Goal: Download file/media

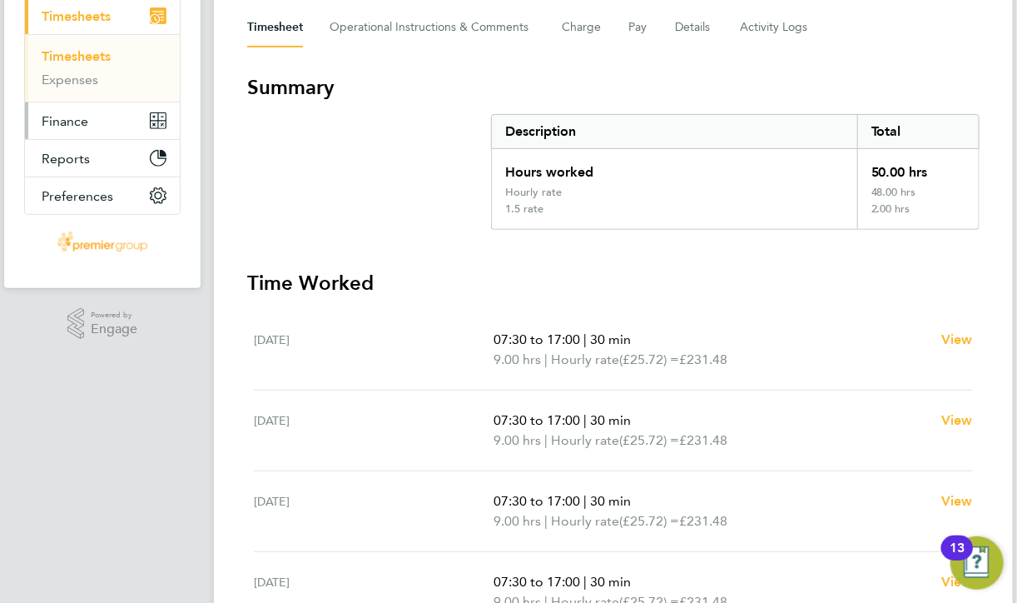
scroll to position [167, 0]
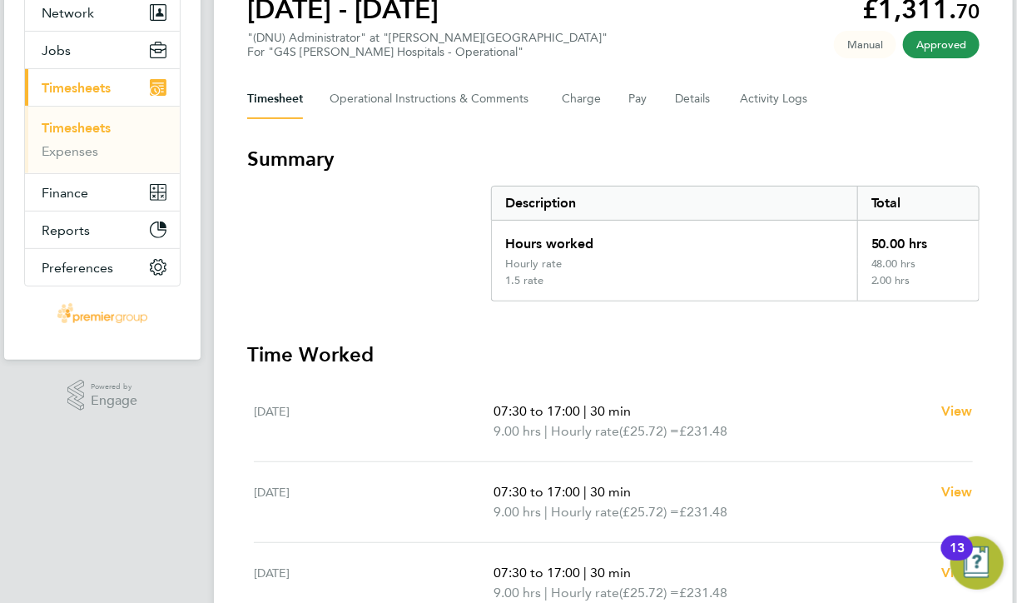
click at [87, 126] on link "Timesheets" at bounding box center [76, 128] width 69 height 16
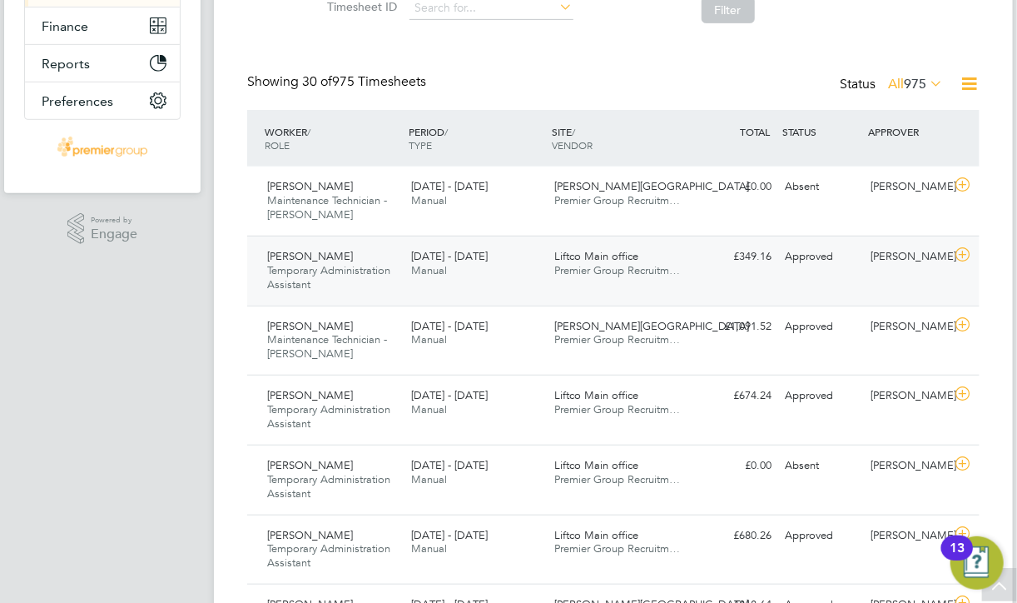
click at [963, 256] on icon at bounding box center [963, 254] width 21 height 13
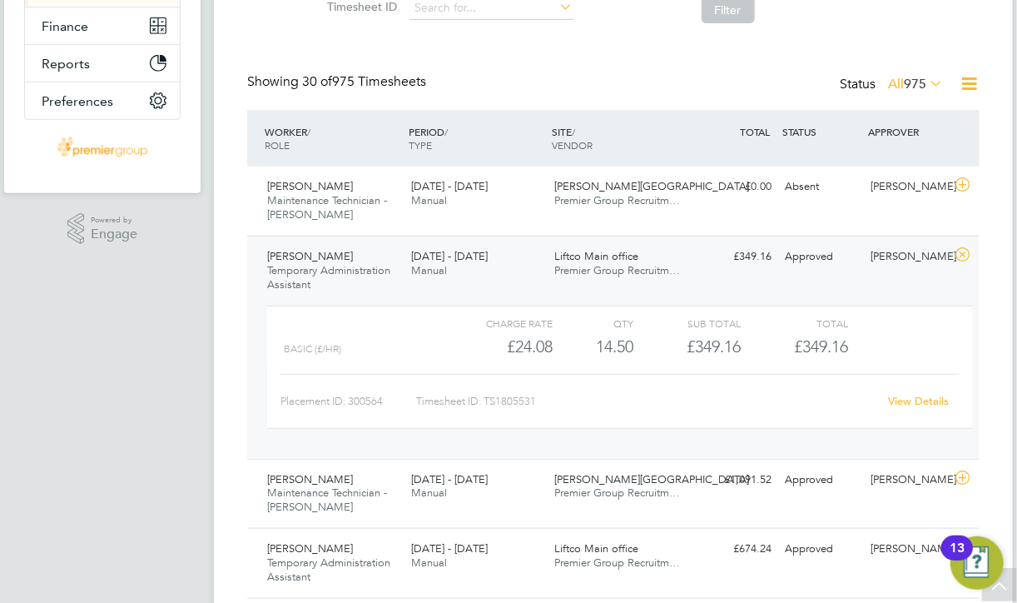
click at [909, 396] on link "View Details" at bounding box center [919, 401] width 61 height 14
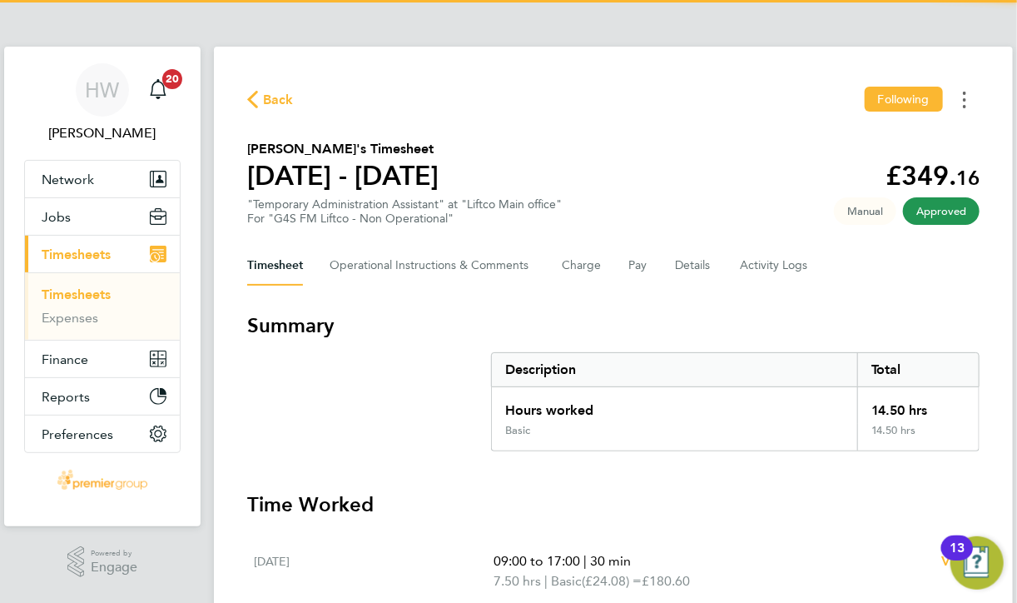
click at [968, 106] on button "Timesheets Menu" at bounding box center [965, 100] width 30 height 26
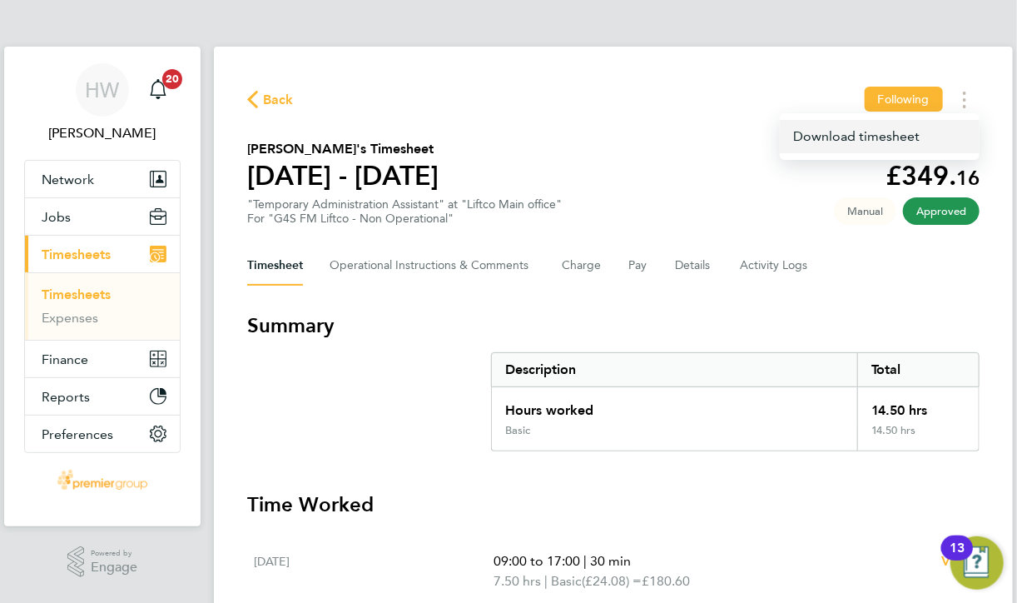
click at [892, 148] on link "Download timesheet" at bounding box center [880, 136] width 200 height 33
